Goal: Information Seeking & Learning: Learn about a topic

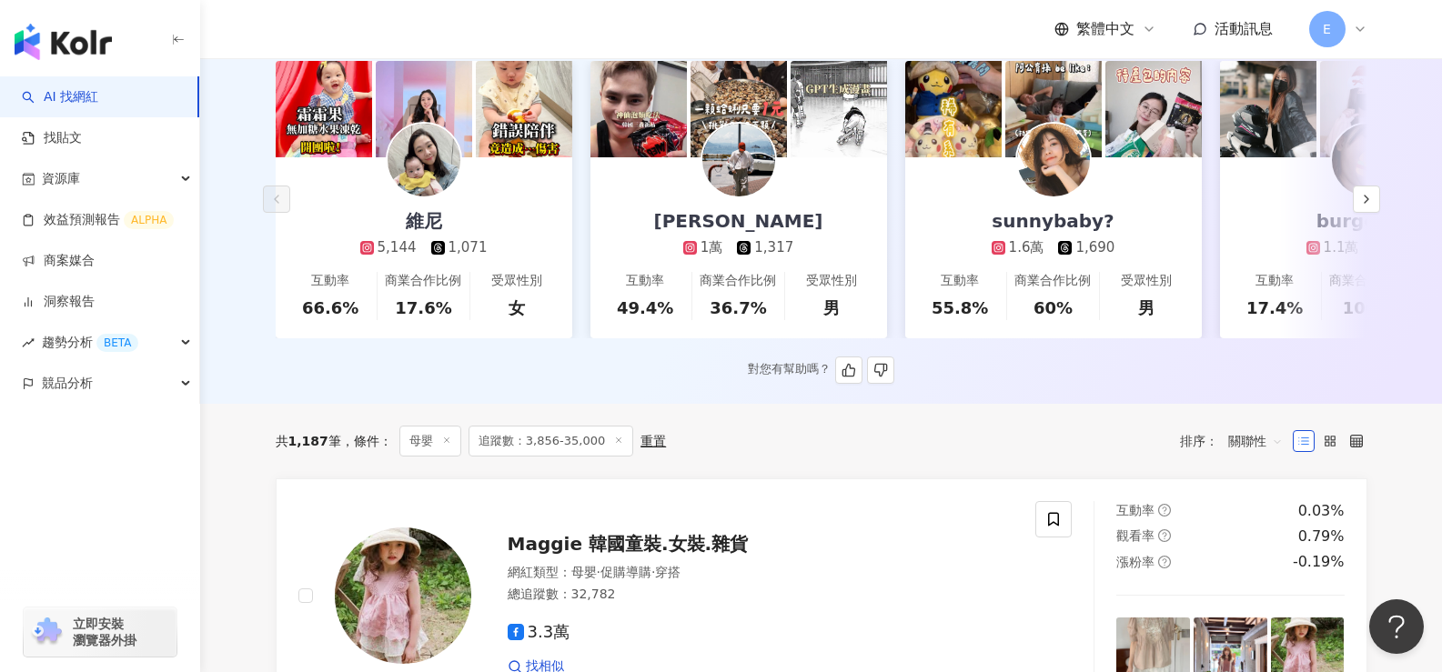
scroll to position [182, 0]
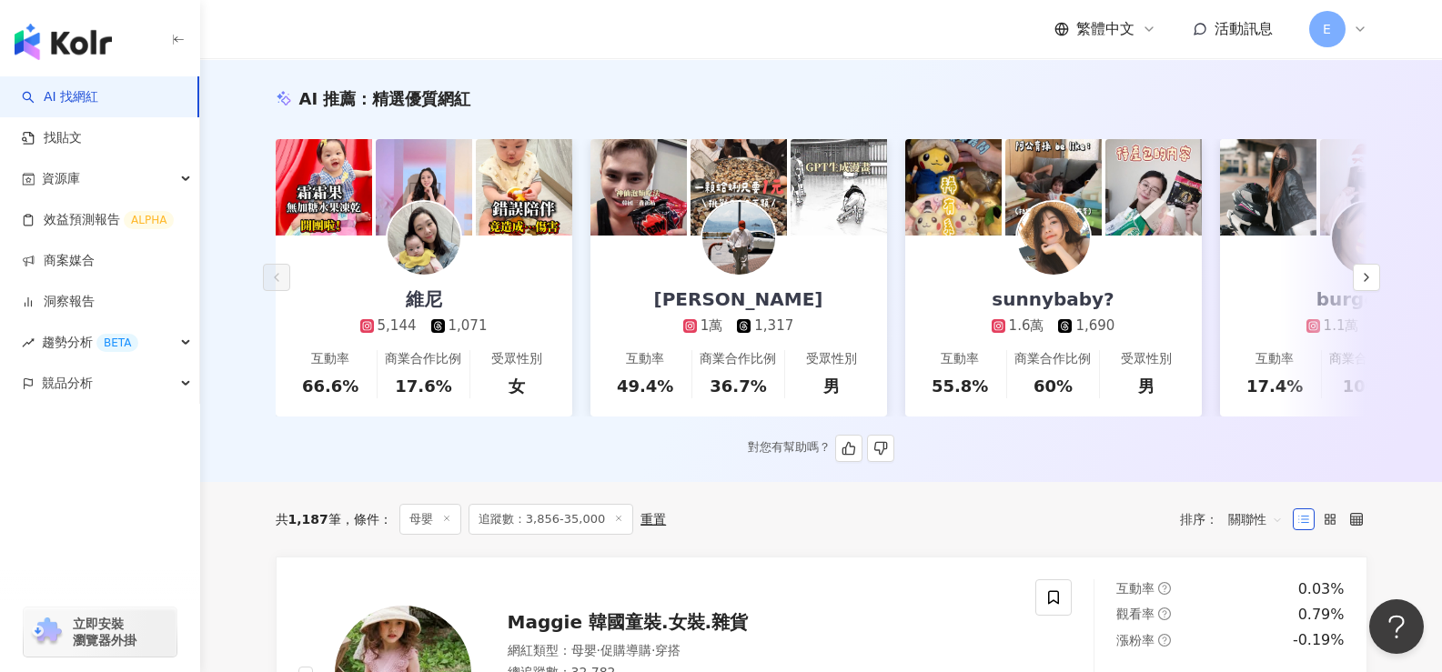
click at [509, 287] on link "維尼 5,144 1,071 互動率 66.6% 商業合作比例 17.6% 受眾性別 女" at bounding box center [424, 326] width 297 height 181
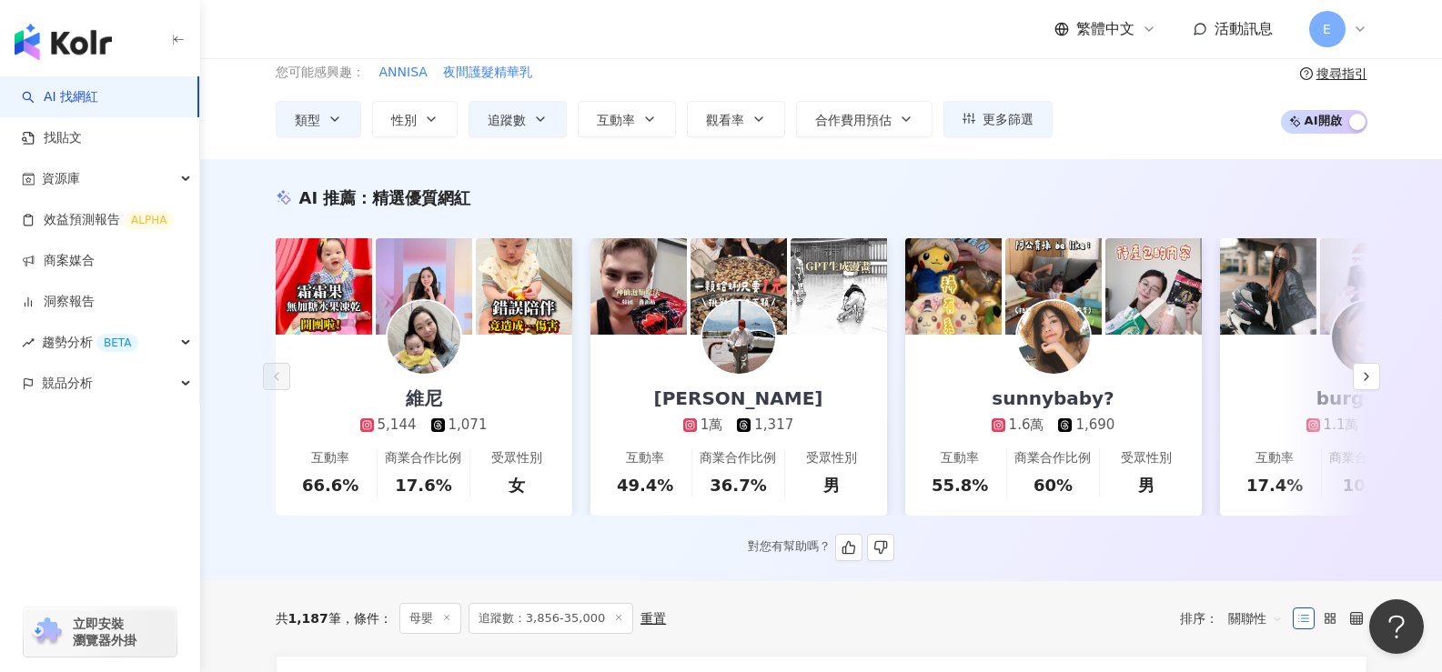
scroll to position [0, 0]
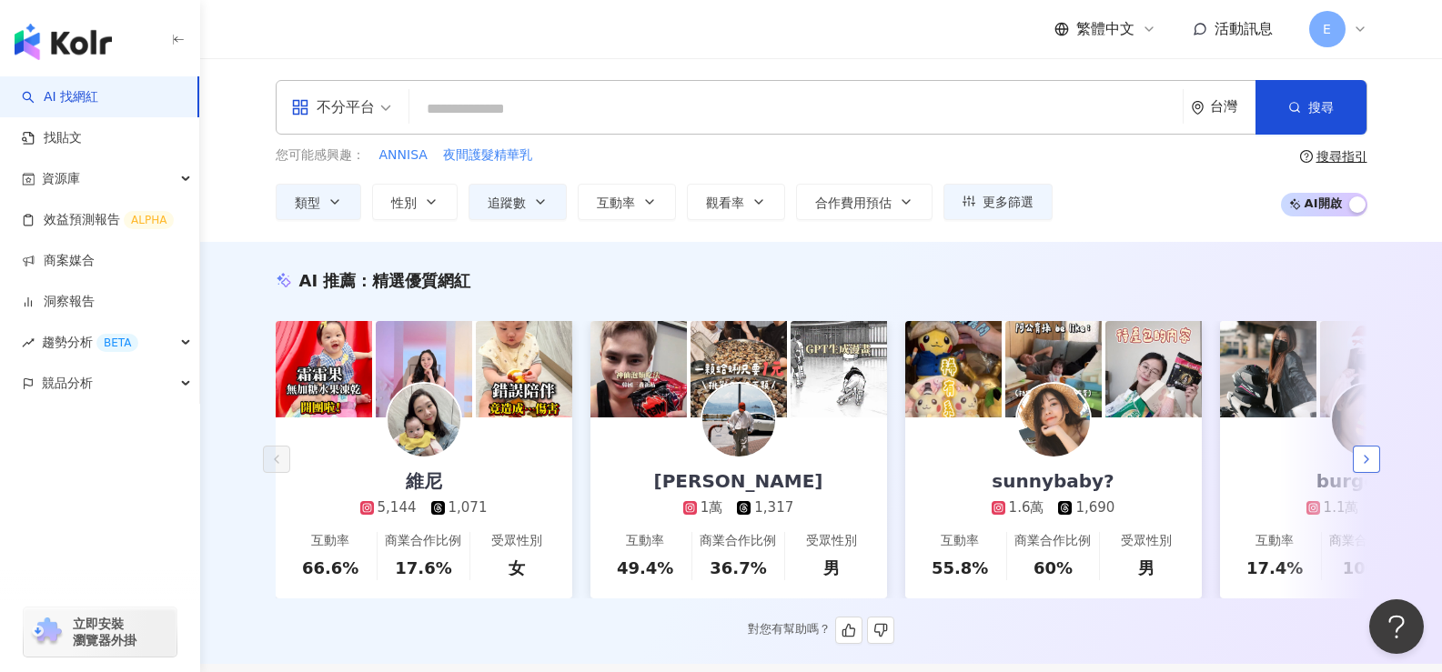
click at [1367, 463] on polyline "button" at bounding box center [1366, 459] width 4 height 7
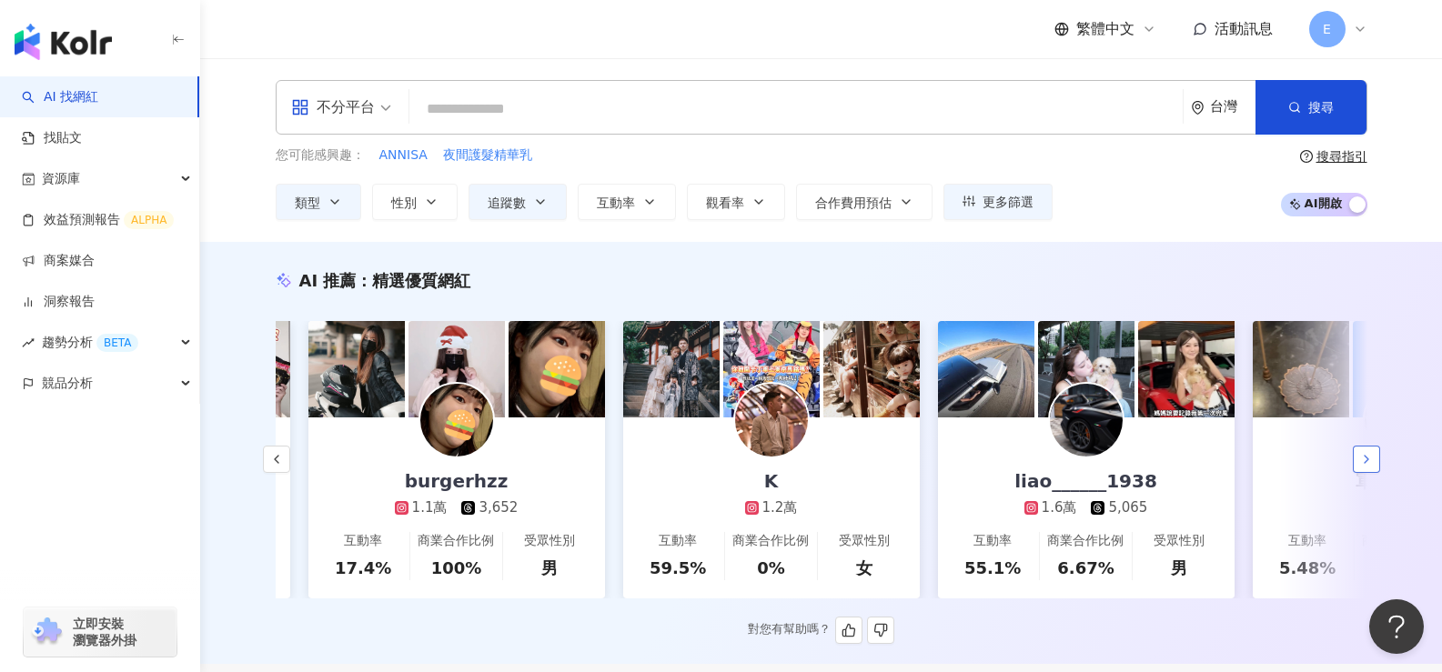
scroll to position [0, 944]
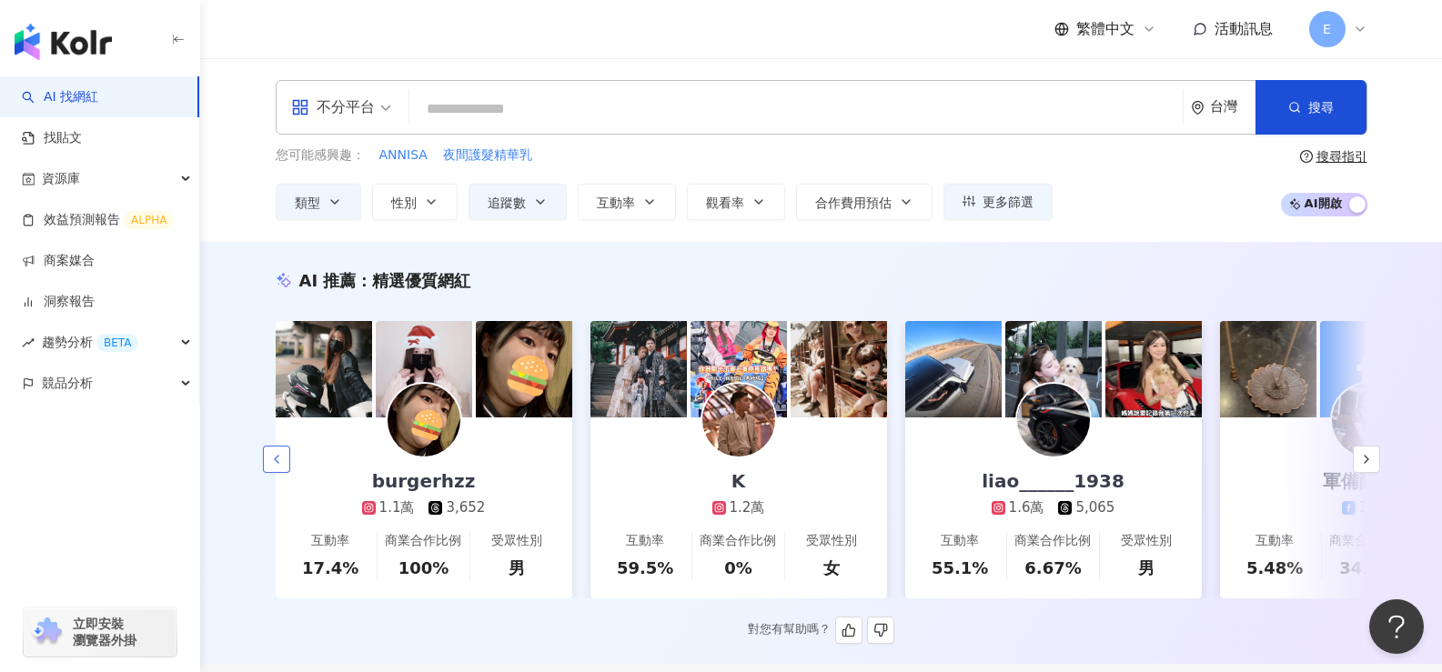
click at [274, 460] on icon "button" at bounding box center [276, 459] width 15 height 15
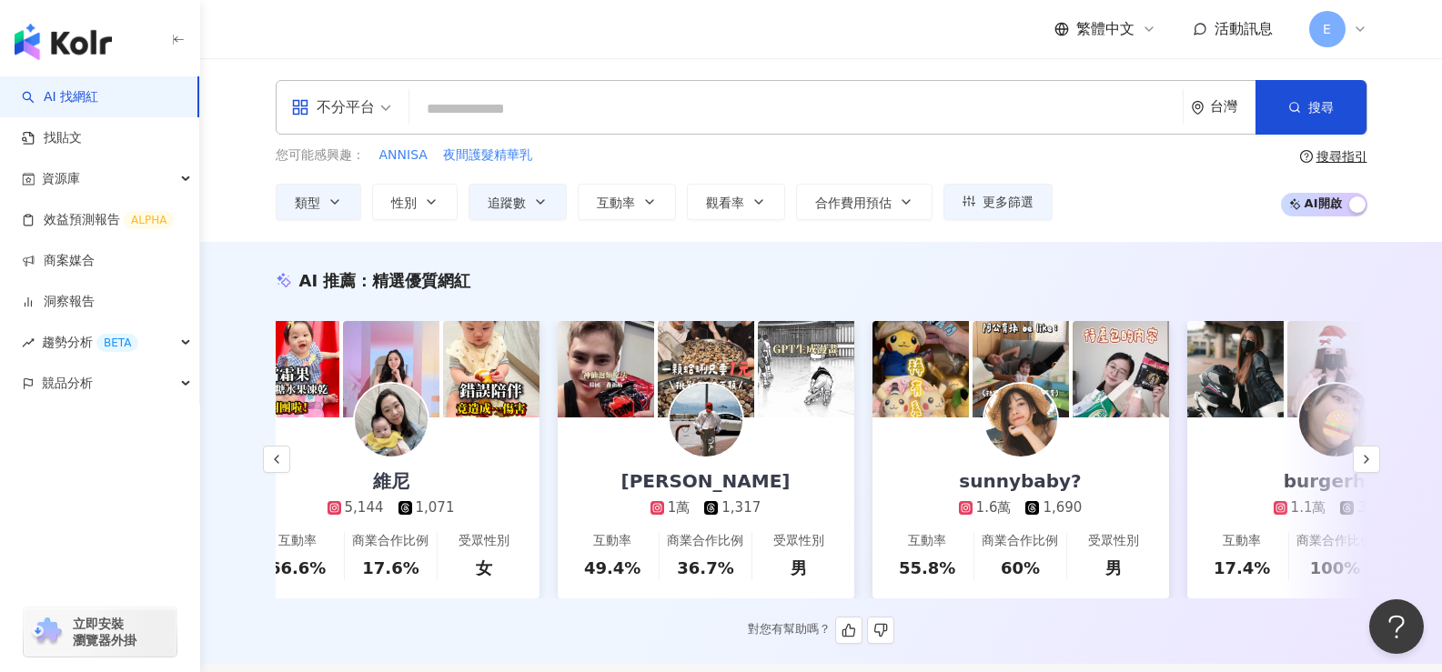
scroll to position [0, 0]
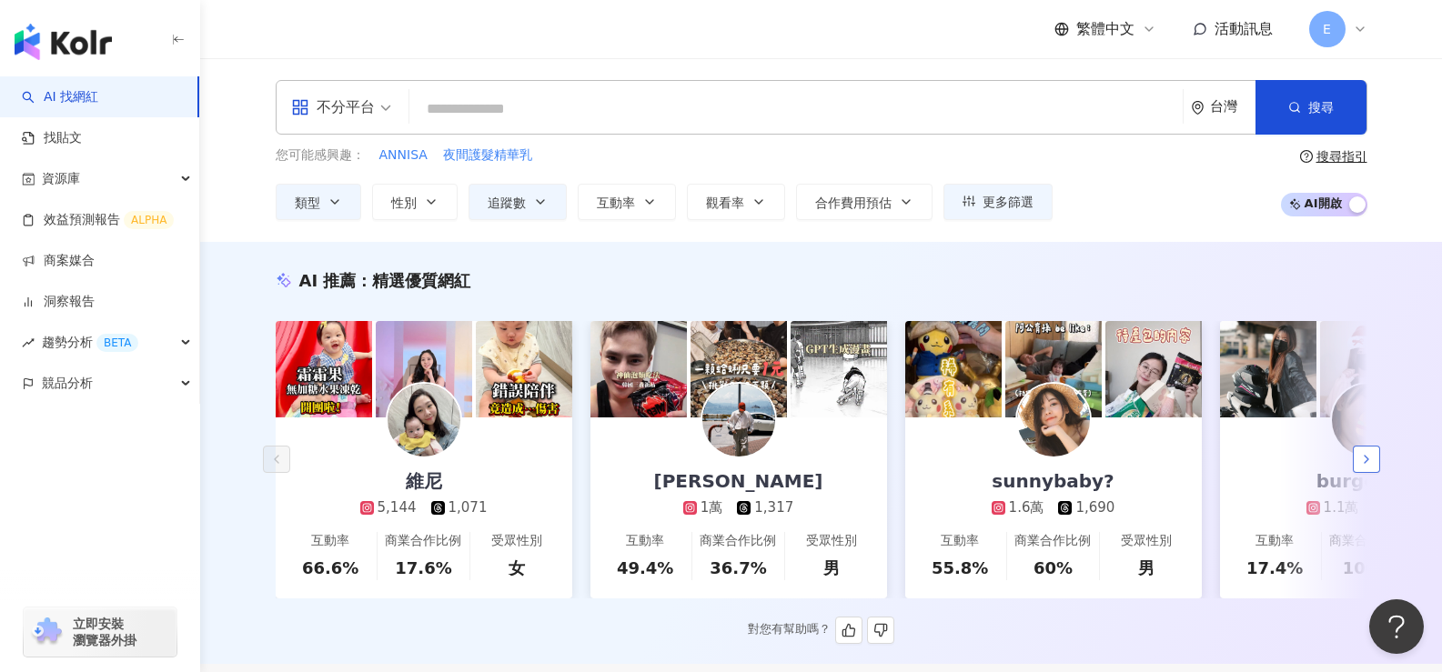
click at [1356, 470] on button "button" at bounding box center [1366, 459] width 27 height 27
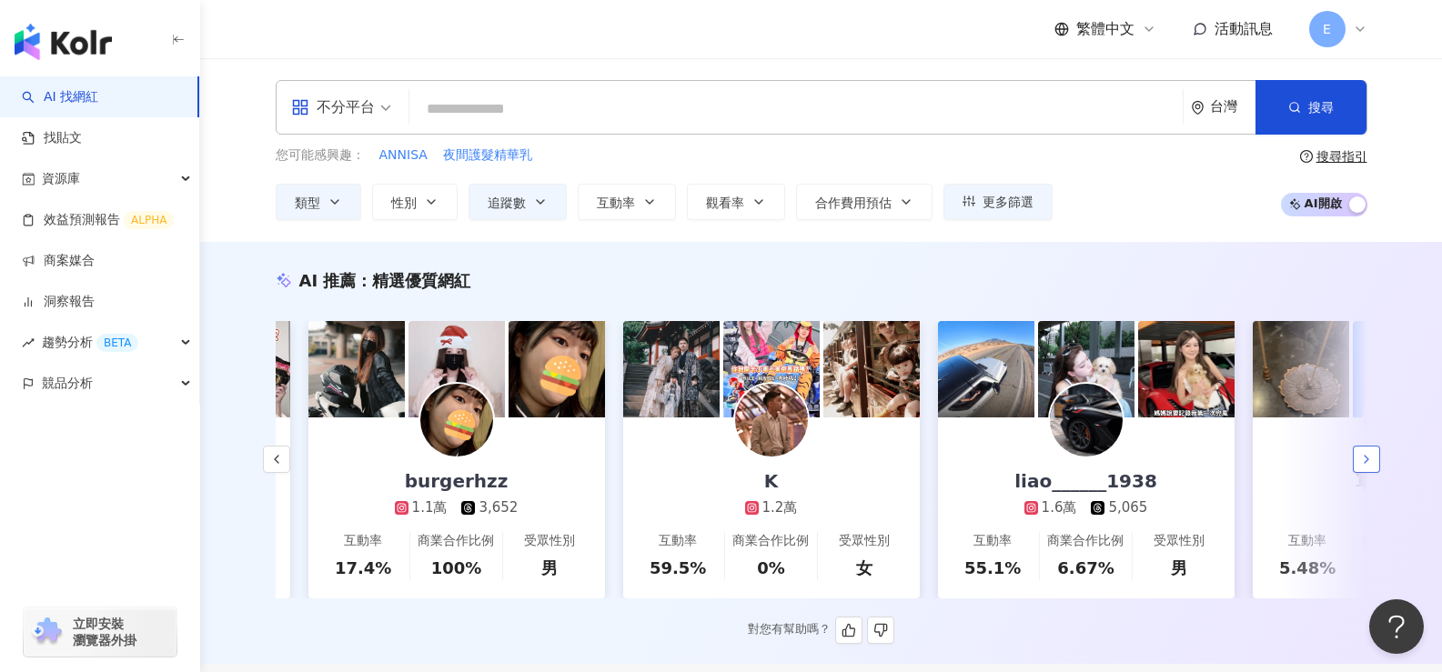
scroll to position [0, 944]
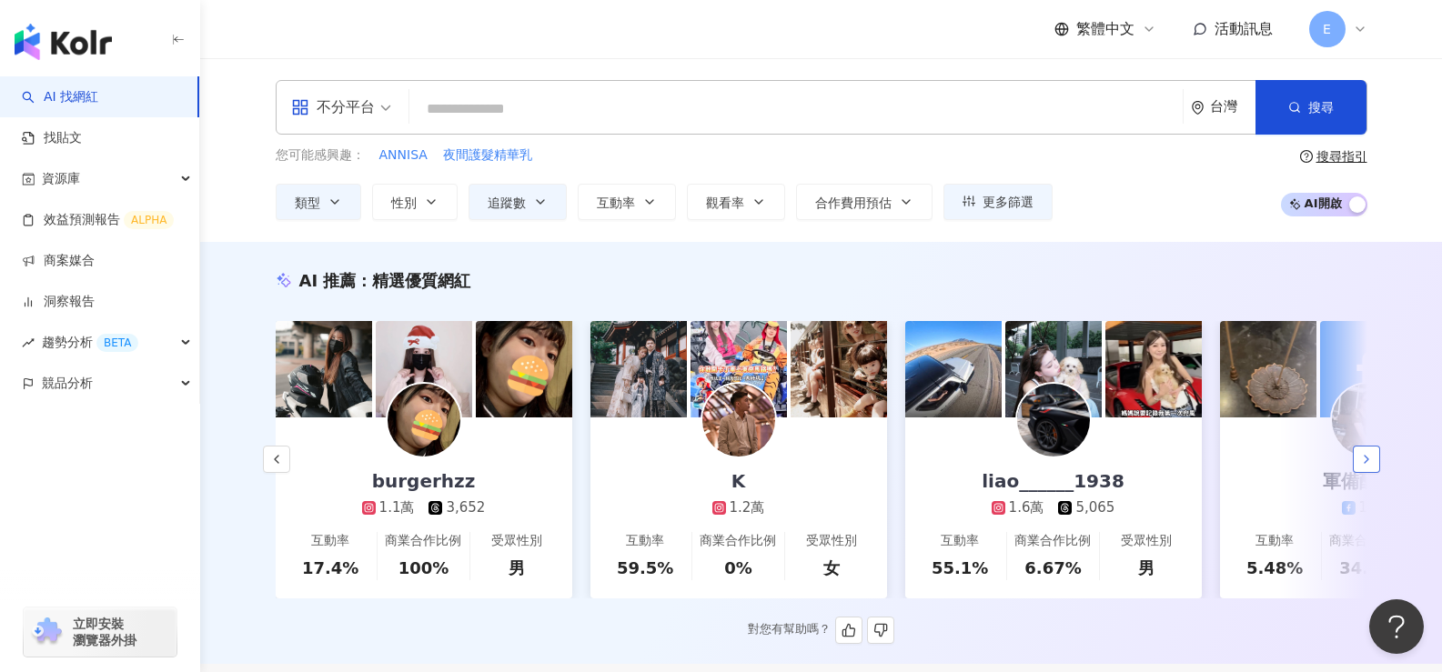
click at [1357, 469] on button "button" at bounding box center [1366, 459] width 27 height 27
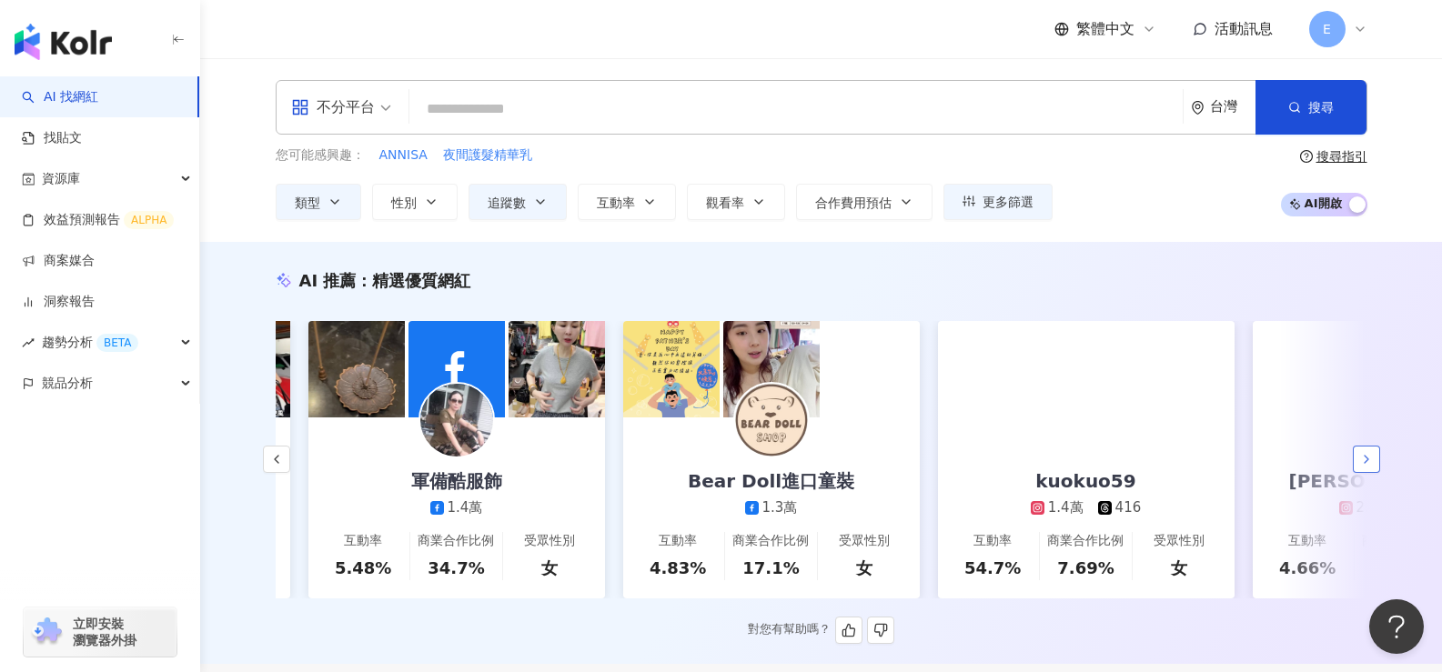
scroll to position [0, 1888]
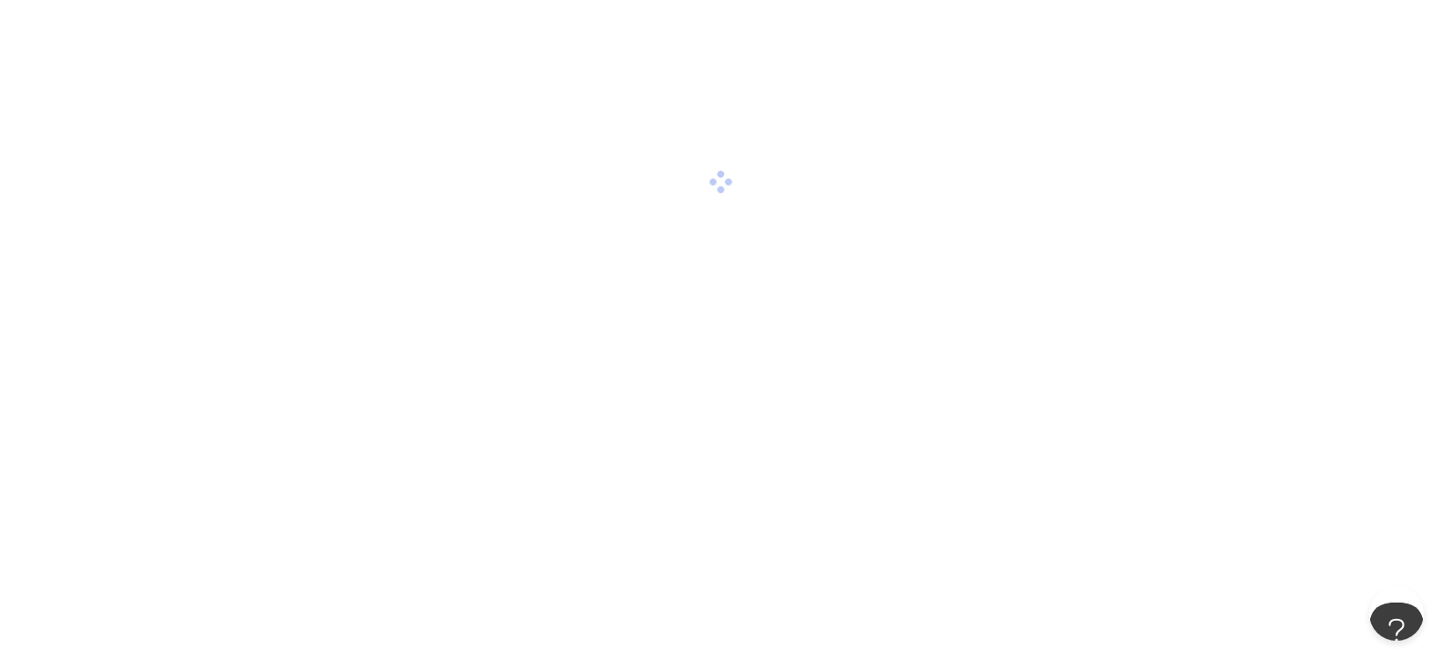
click at [1132, 76] on div at bounding box center [721, 182] width 1442 height 364
